Goal: Task Accomplishment & Management: Manage account settings

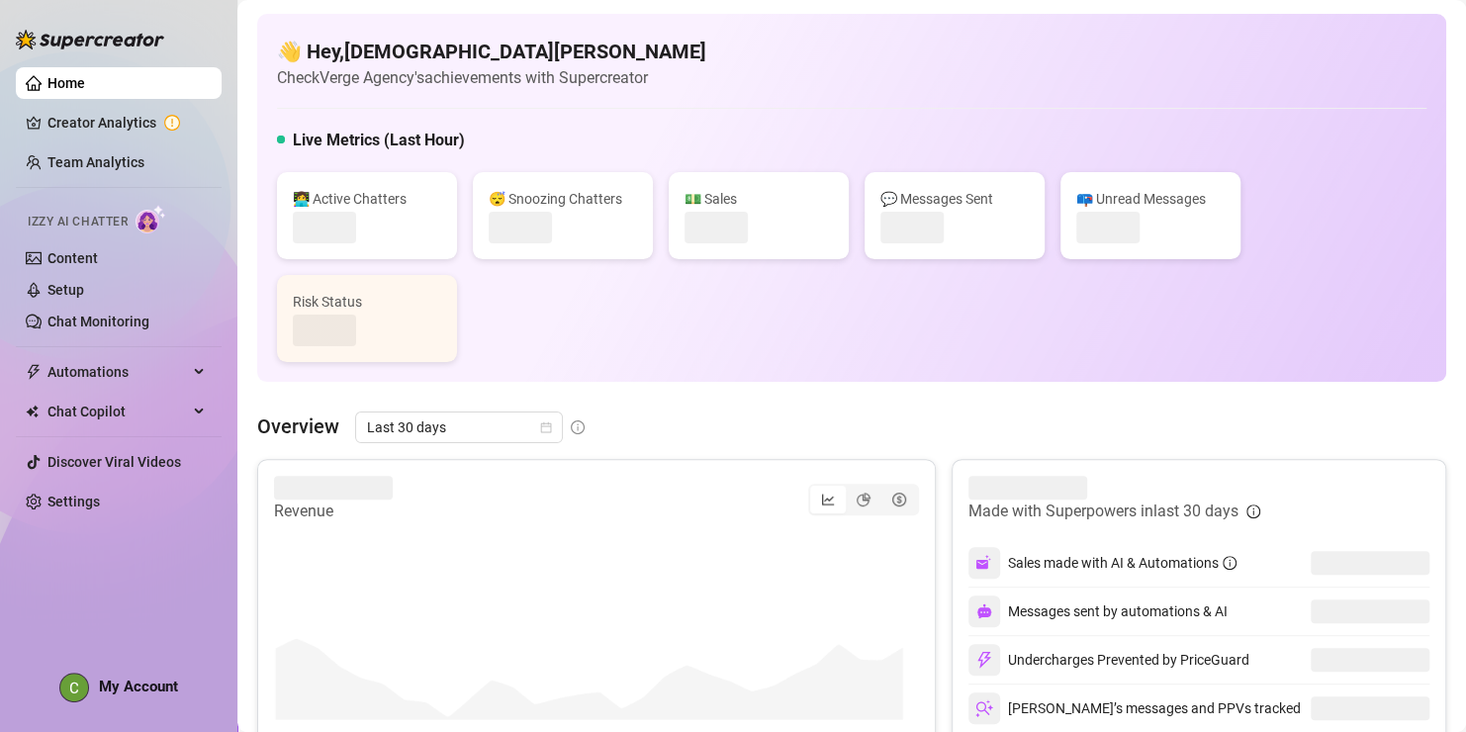
click at [163, 684] on span "My Account" at bounding box center [138, 687] width 79 height 18
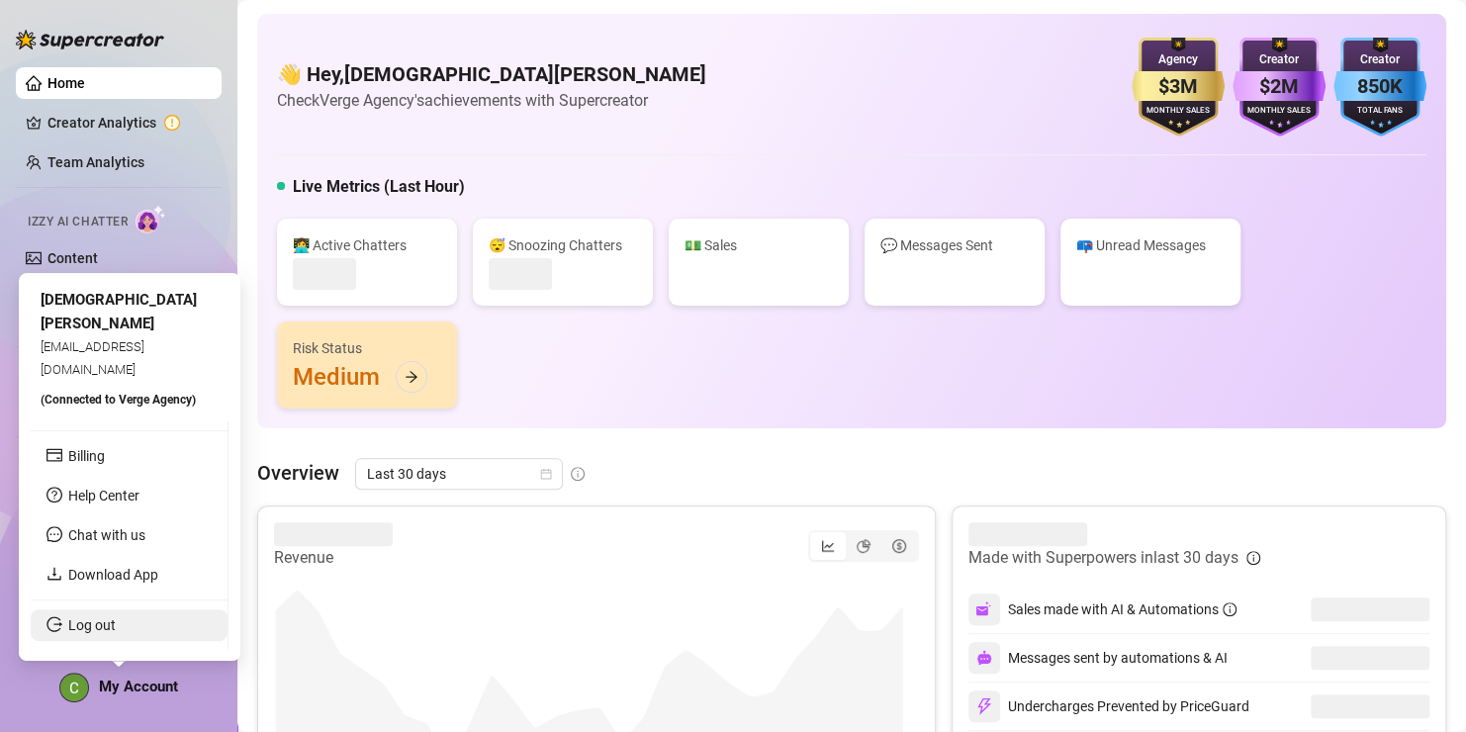
click at [102, 625] on link "Log out" at bounding box center [91, 625] width 47 height 16
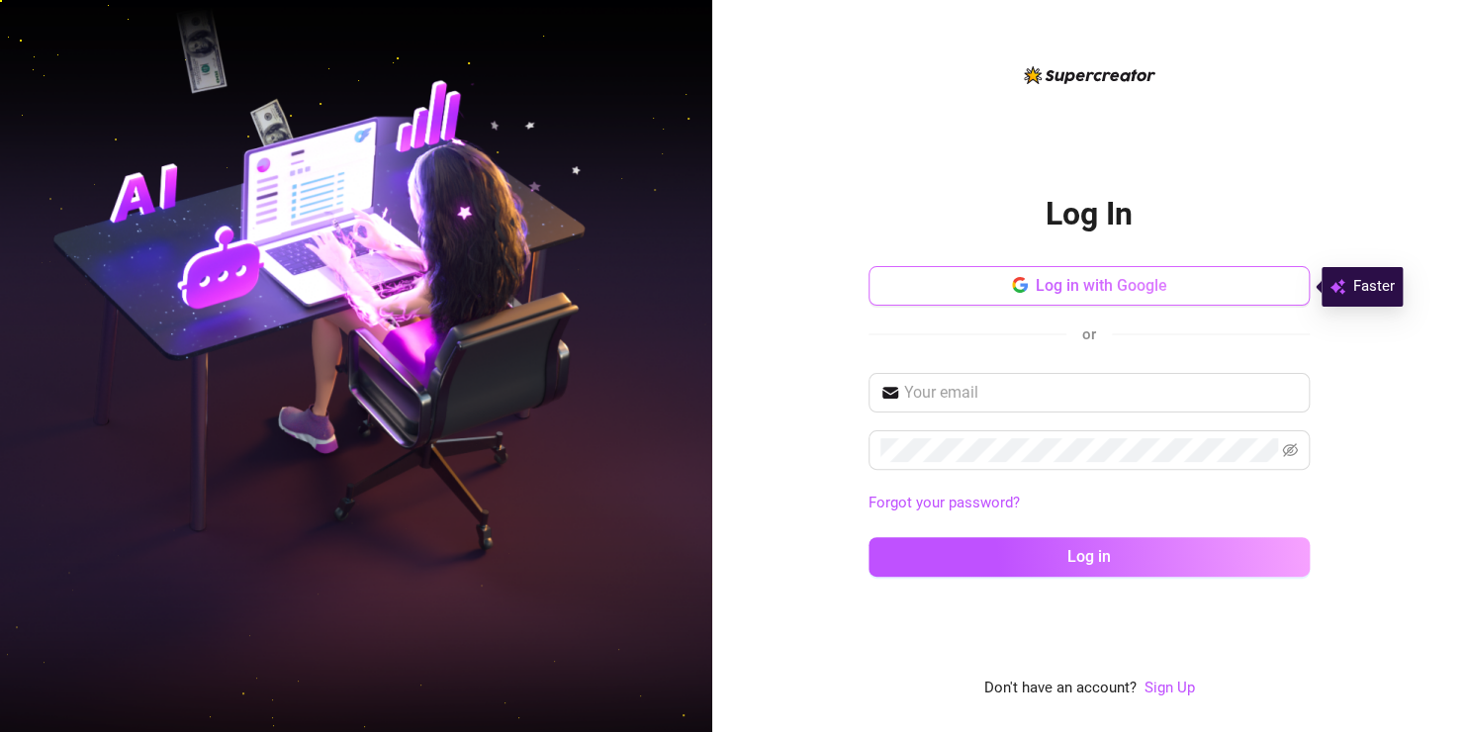
click at [1118, 297] on button "Log in with Google" at bounding box center [1089, 286] width 441 height 40
click at [1063, 296] on button "Log in with Google" at bounding box center [1089, 286] width 441 height 40
